Goal: Information Seeking & Learning: Check status

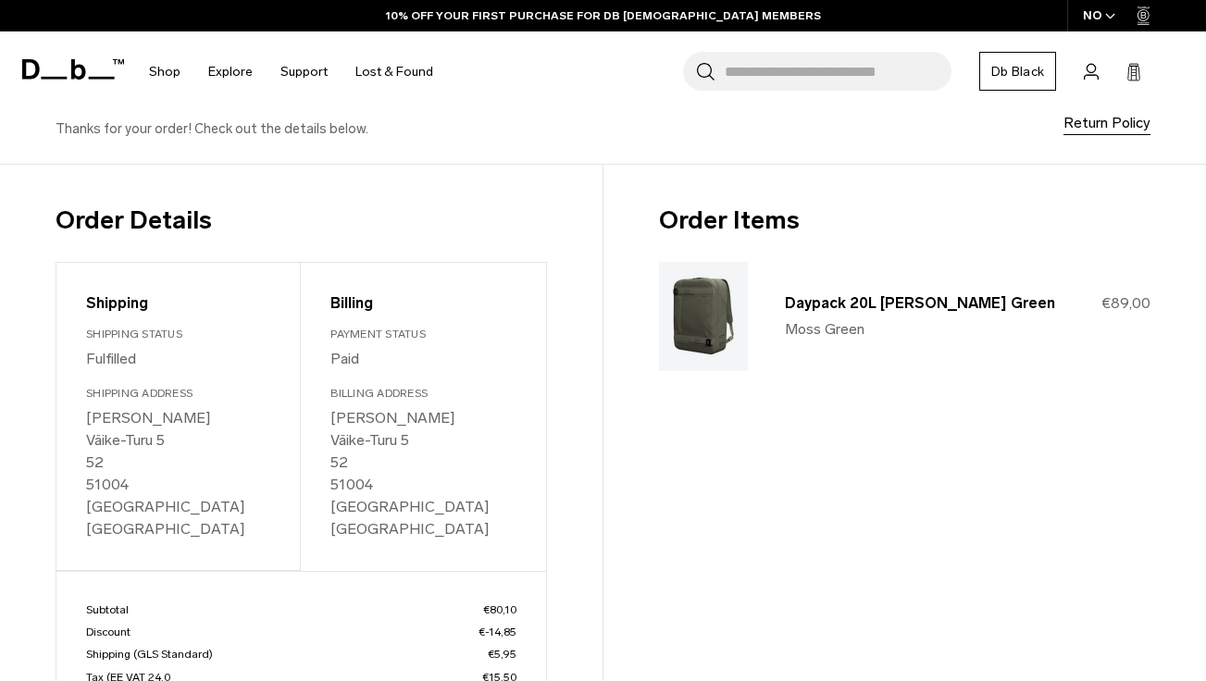
scroll to position [185, 0]
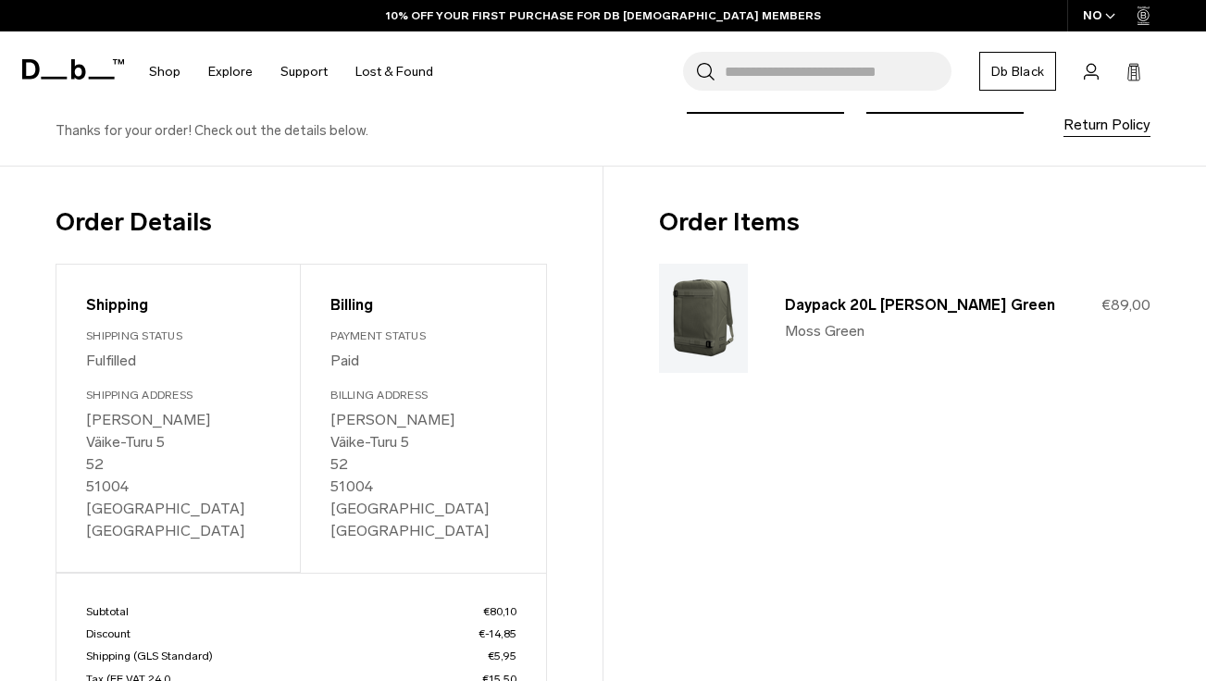
click at [687, 114] on link "Track My Order" at bounding box center [765, 94] width 157 height 39
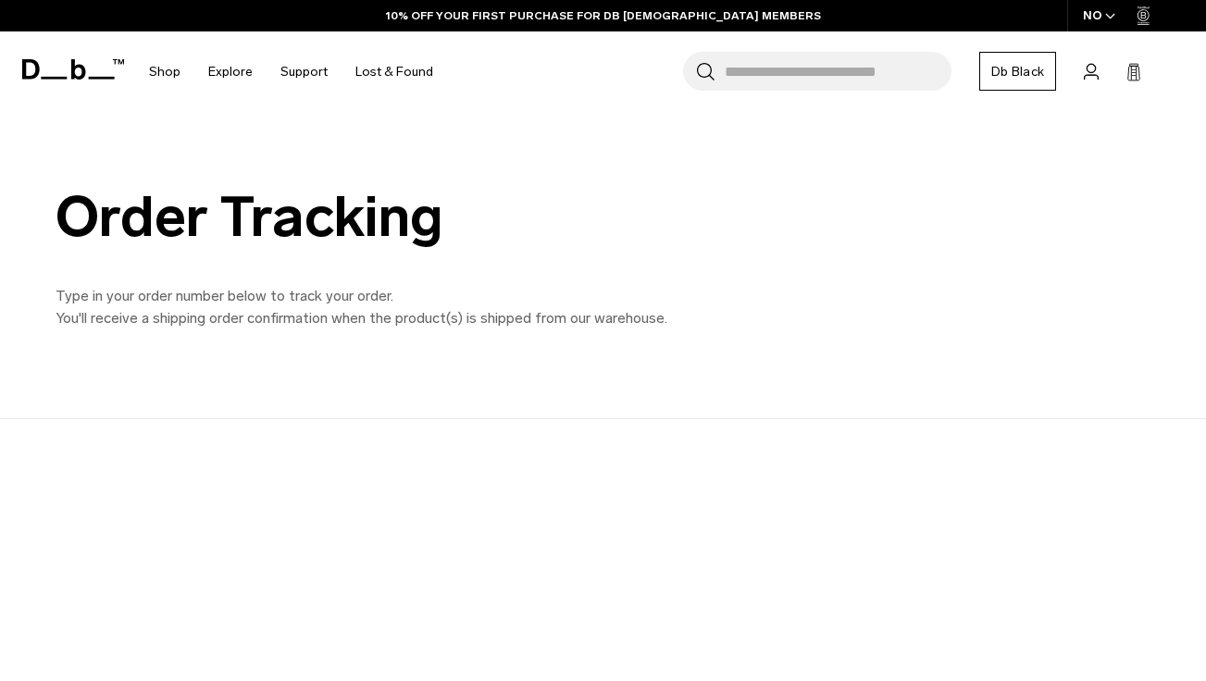
scroll to position [185, 0]
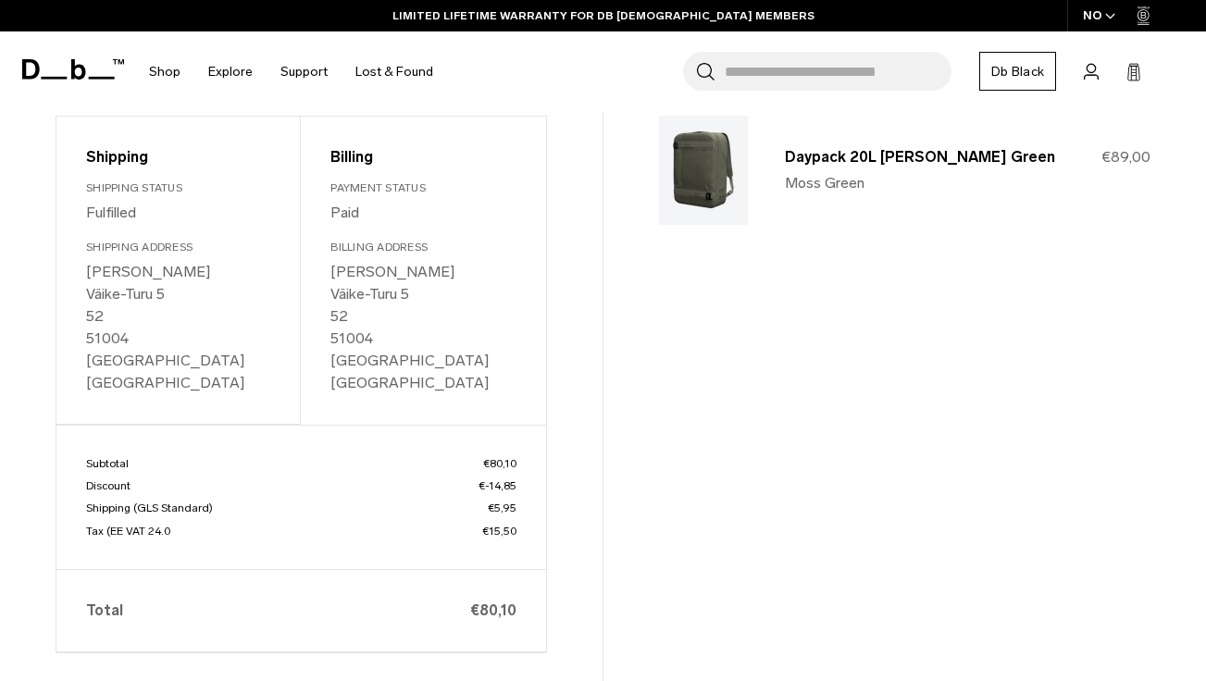
scroll to position [71, 0]
